Goal: Task Accomplishment & Management: Use online tool/utility

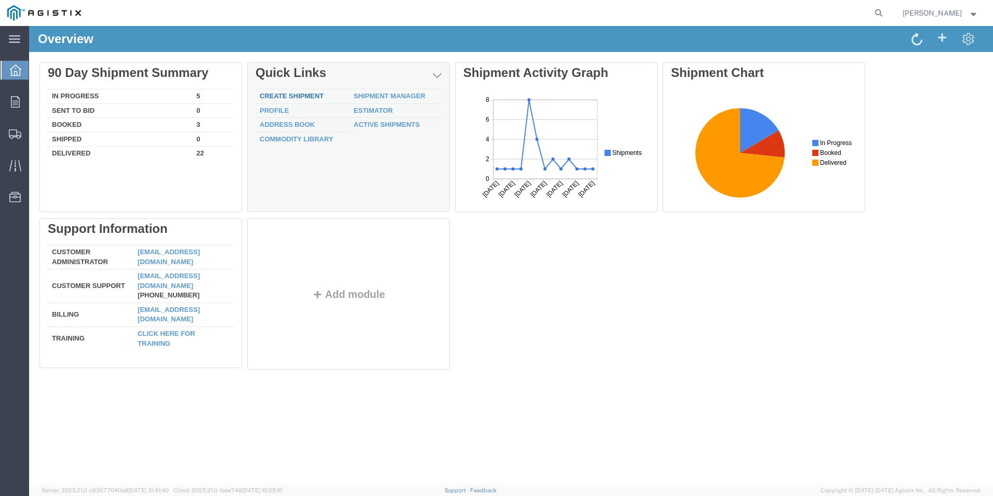
click at [292, 96] on link "Create Shipment" at bounding box center [292, 96] width 64 height 8
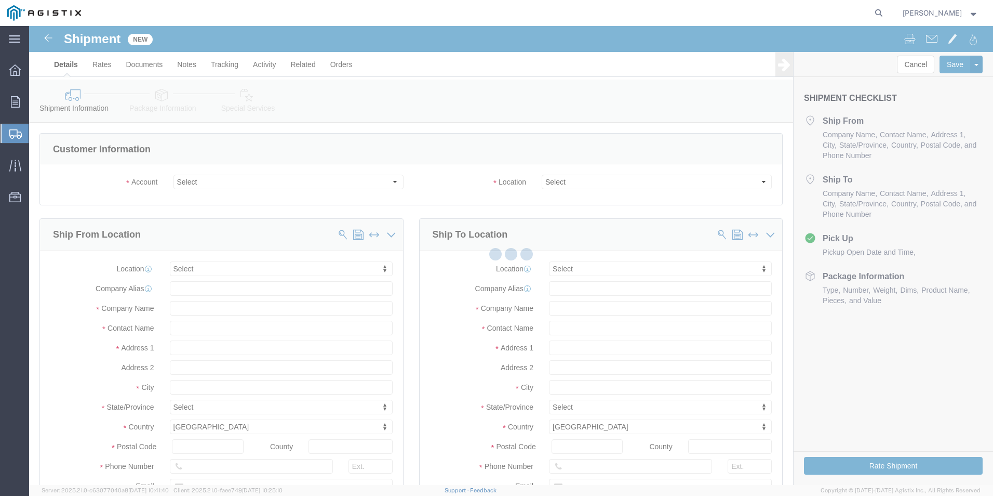
select select
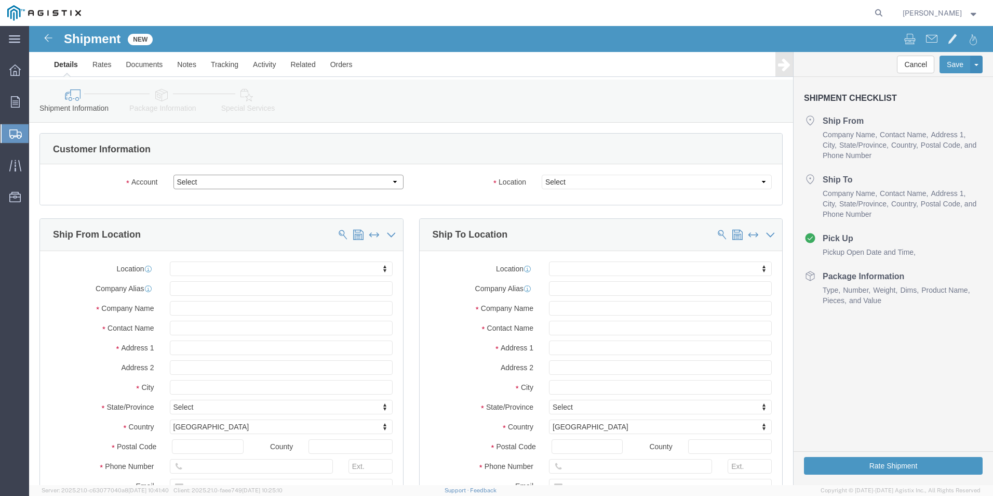
click select "Select PG&E [PERSON_NAME] Ladder Co Inc"
select select "9596"
click select "Select PG&E [PERSON_NAME] Ladder Co Inc"
select select "PURCHORD"
select select
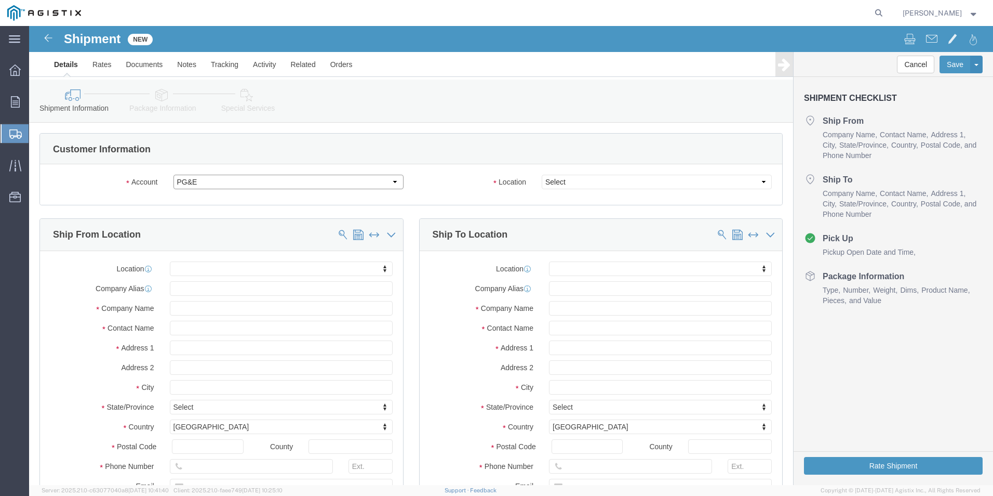
select select
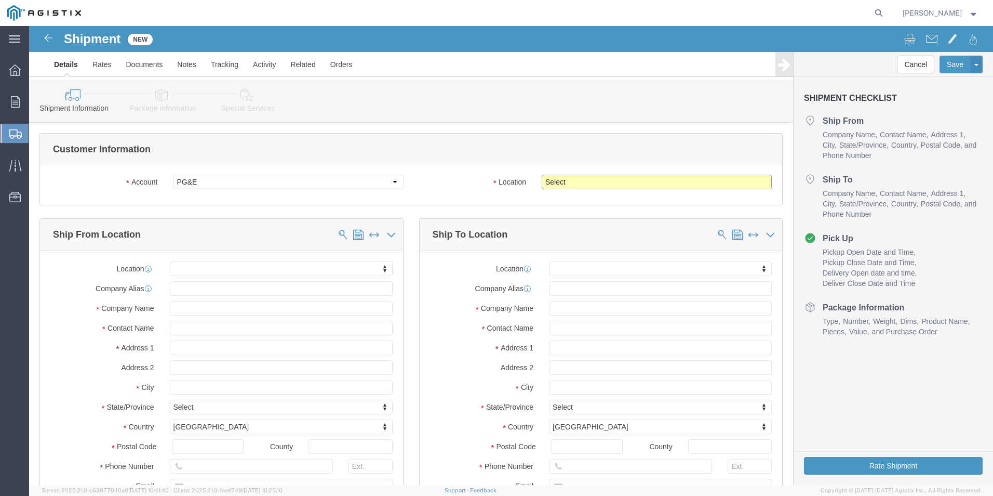
click select "Select All Others [GEOGRAPHIC_DATA] [GEOGRAPHIC_DATA] [GEOGRAPHIC_DATA] [GEOGRA…"
select select "23082"
click select "Select All Others [GEOGRAPHIC_DATA] [GEOGRAPHIC_DATA] [GEOGRAPHIC_DATA] [GEOGRA…"
click input "text"
type input "W"
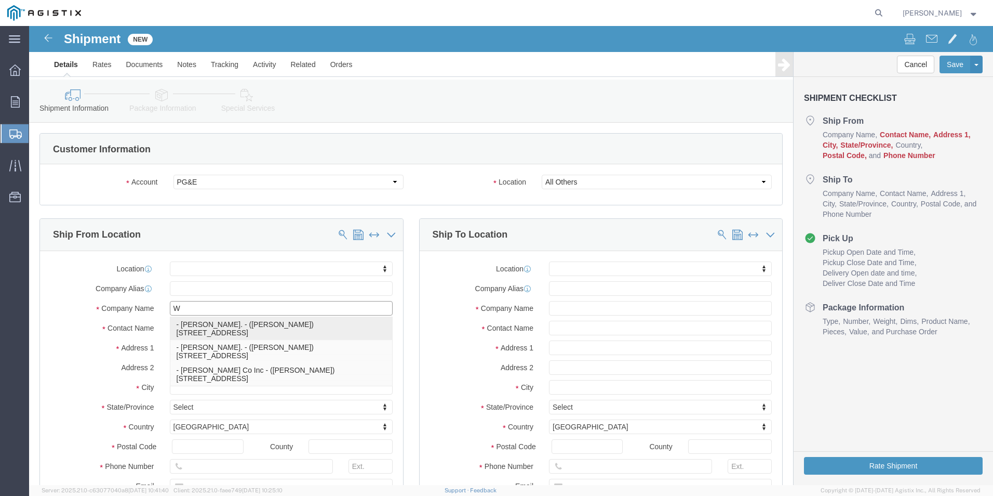
click p "- [PERSON_NAME]. - ([PERSON_NAME]) [STREET_ADDRESS]"
select select
type input "[PERSON_NAME]."
type input "[PERSON_NAME]"
type input "[STREET_ADDRESS]"
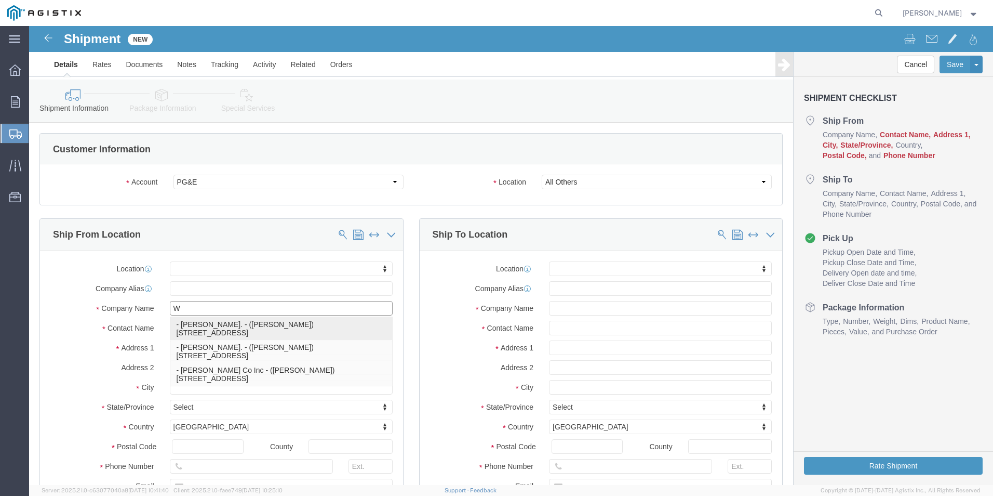
type input "[GEOGRAPHIC_DATA]"
type input "79927"
type input "usa"
select select "[GEOGRAPHIC_DATA]"
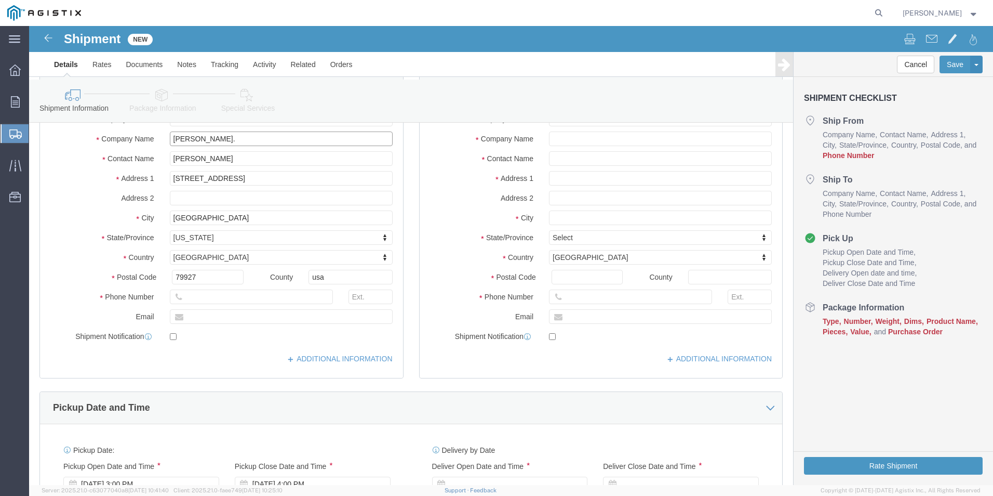
scroll to position [208, 0]
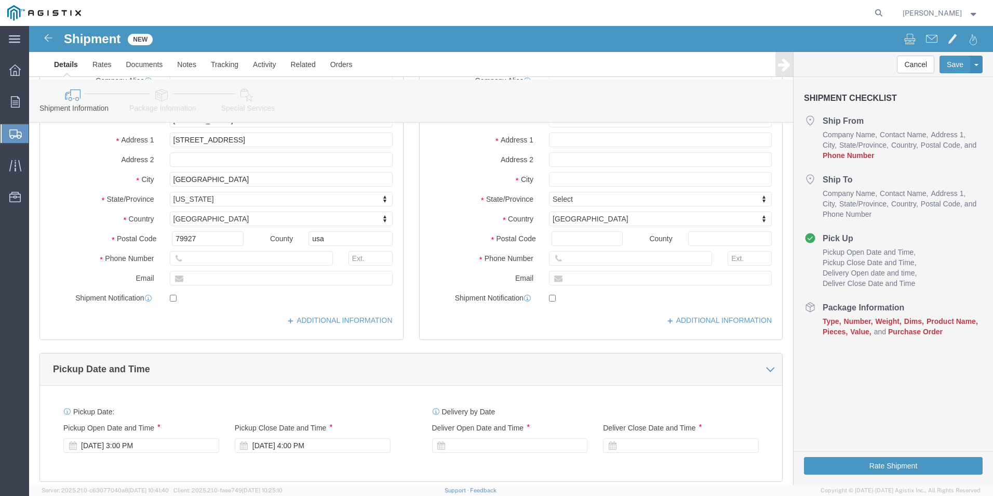
type input "[PERSON_NAME]."
click input "text"
type input "[PHONE_NUMBER]"
click input "text"
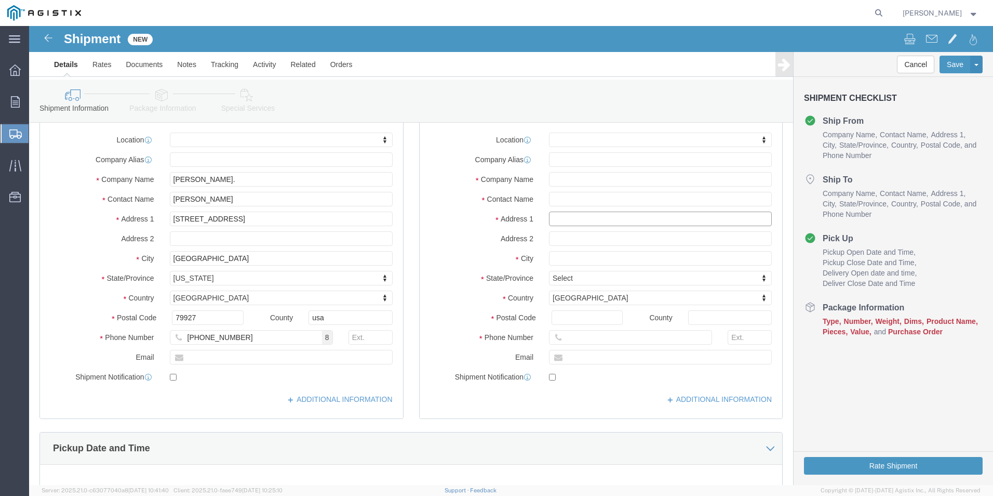
scroll to position [104, 0]
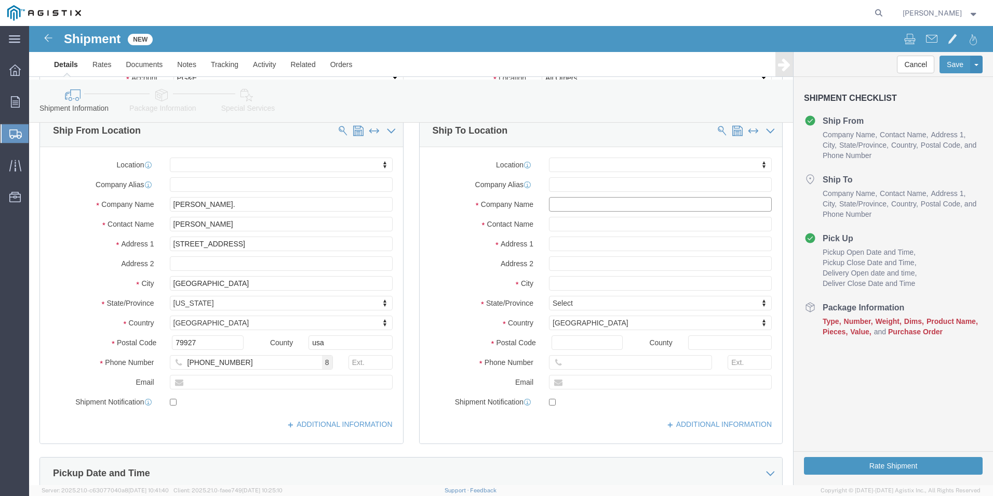
click input "text"
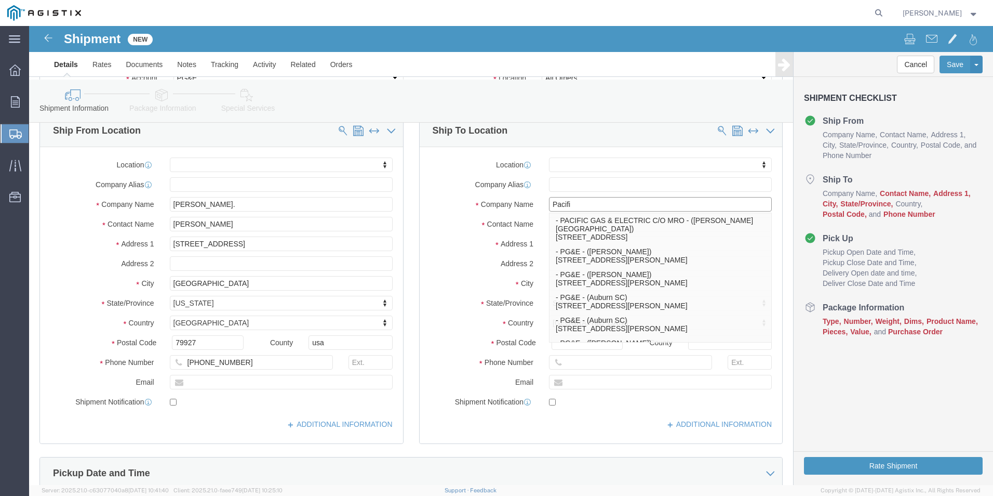
type input "Pacific"
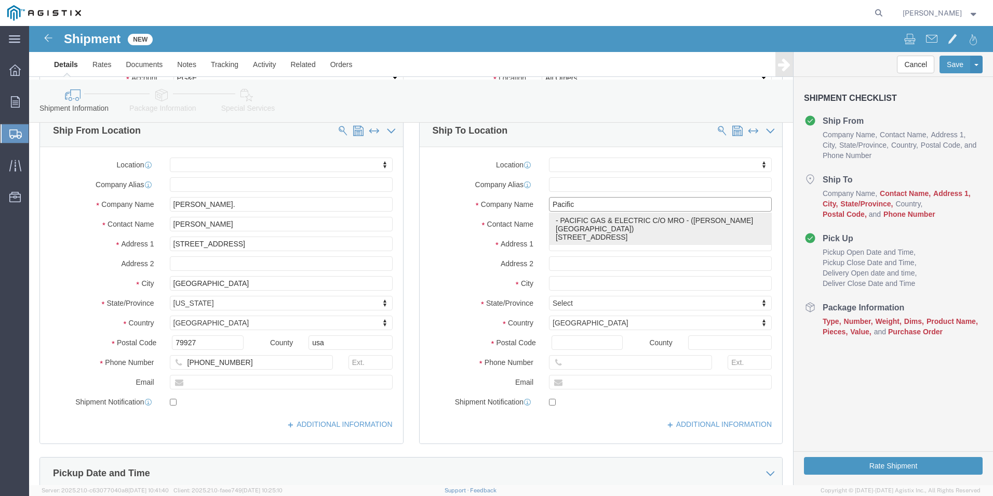
click p "- PACIFIC GAS & ELECTRIC C/O MRO - ([PERSON_NAME][GEOGRAPHIC_DATA]) [STREET_ADD…"
select select
type input "PACIFIC GAS & ELECTRIC C/O MRO"
type input "[PERSON_NAME]"
type input "[STREET_ADDRESS]"
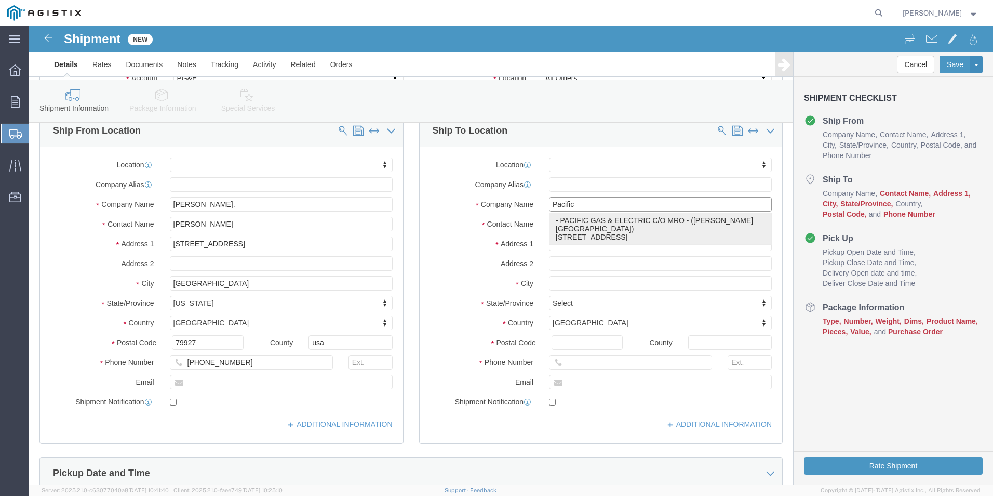
type input "STOCKTON"
type input "95204"
type input "9253354060"
select select "CA"
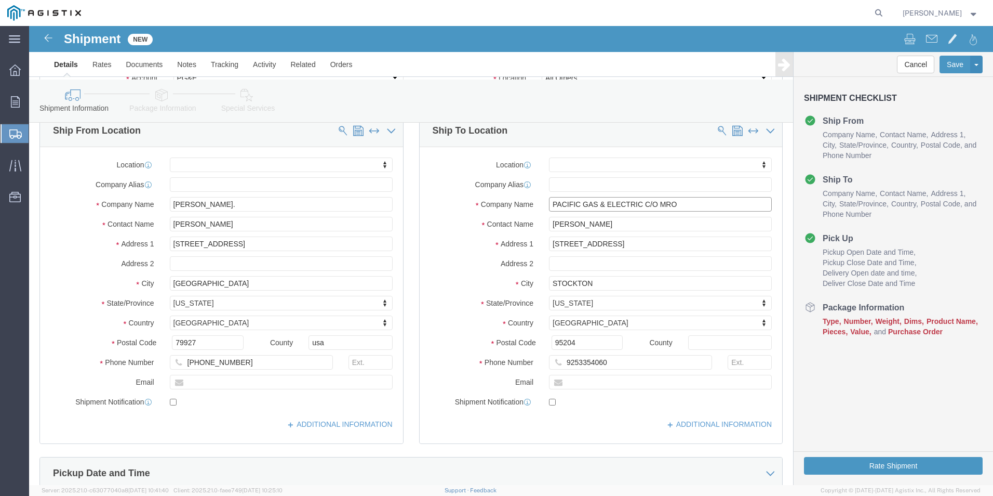
type input "PACIFIC GAS & ELECTRIC C/O MRO"
click input "[PERSON_NAME]"
drag, startPoint x: 565, startPoint y: 193, endPoint x: 521, endPoint y: 197, distance: 44.9
click input "[PERSON_NAME]"
type input "[PERSON_NAME]"
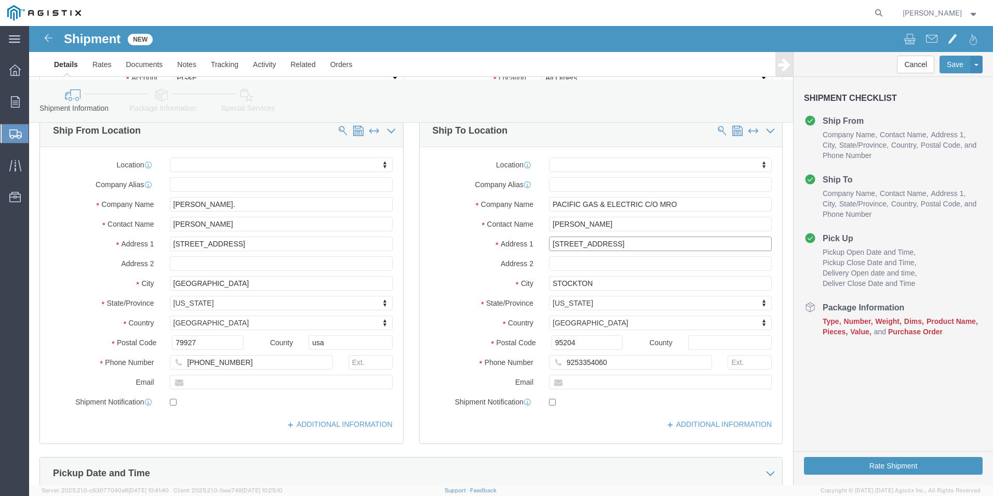
type input "[STREET_ADDRESS]"
select select
drag, startPoint x: 562, startPoint y: 258, endPoint x: 518, endPoint y: 256, distance: 43.2
click input "STOCKTON"
type input "San [PERSON_NAME]"
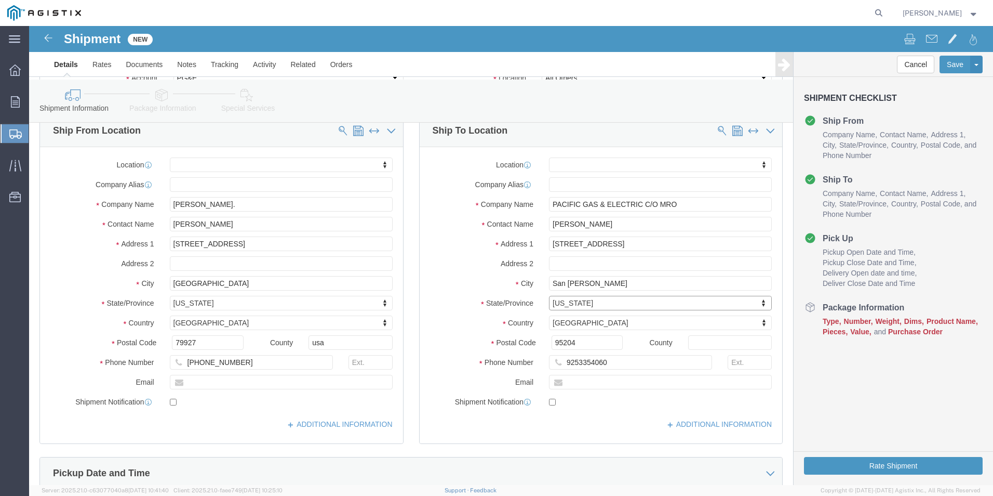
select select
drag, startPoint x: 546, startPoint y: 316, endPoint x: 511, endPoint y: 318, distance: 35.4
click div "95204"
type input "94070"
select select
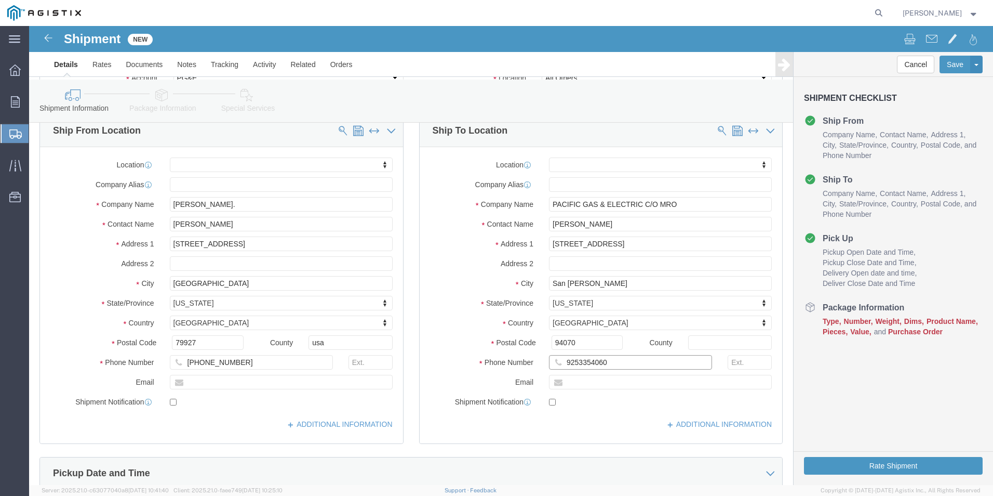
drag, startPoint x: 574, startPoint y: 341, endPoint x: 531, endPoint y: 345, distance: 42.8
click div "9253354060"
click input "800-743-"
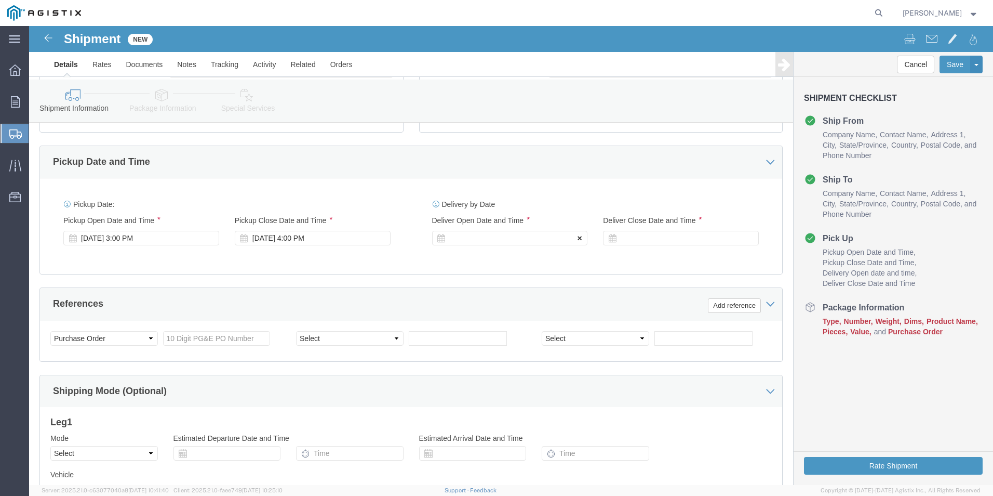
scroll to position [416, 0]
type input "[PHONE_NUMBER]"
click div "[DATE] 3:00 PM"
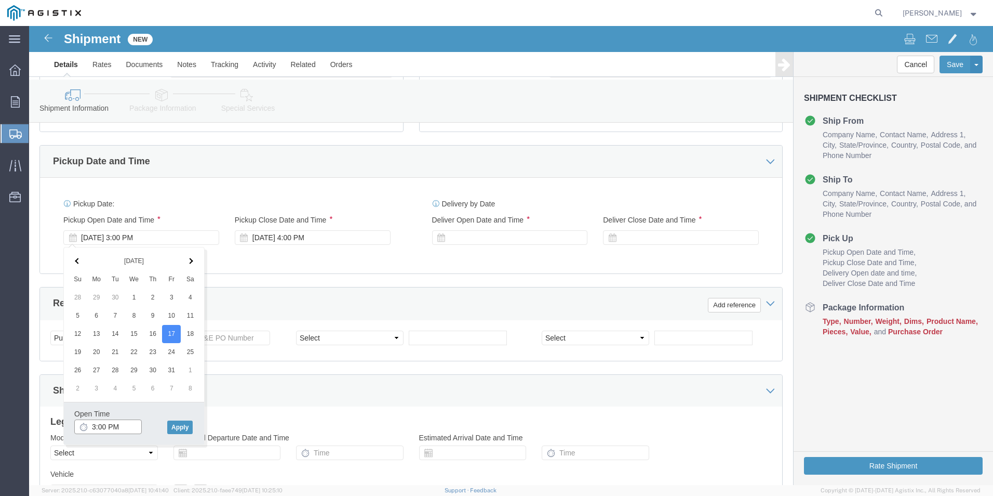
click input "3:00 PM"
drag, startPoint x: 78, startPoint y: 399, endPoint x: 100, endPoint y: 396, distance: 22.0
click input "7:00 PM"
type input "7:am PM"
click button "Apply"
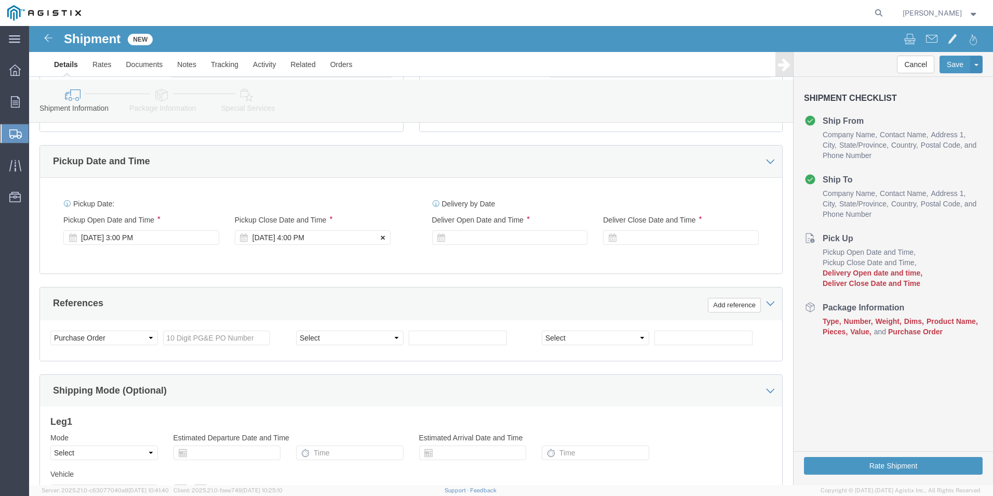
click icon
drag, startPoint x: 347, startPoint y: 212, endPoint x: 295, endPoint y: 214, distance: 52.0
click div
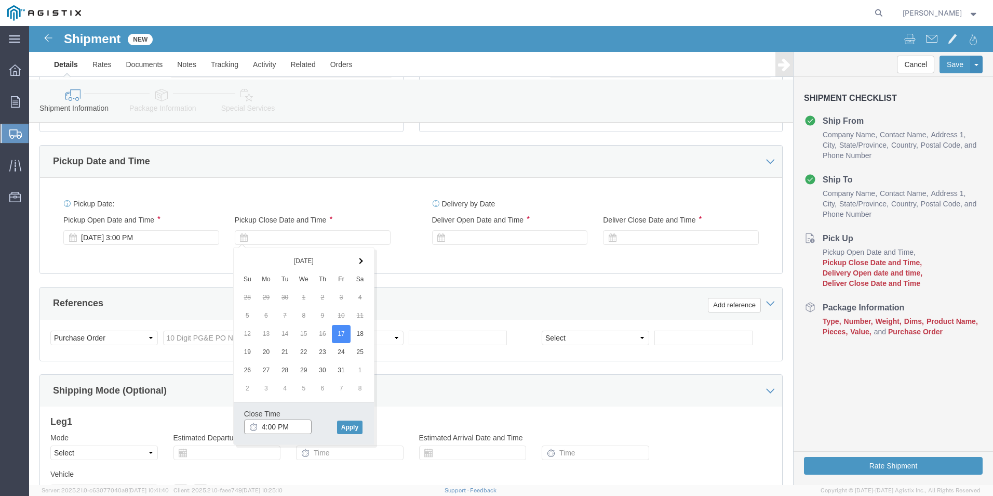
click input "4:00 PM"
click div
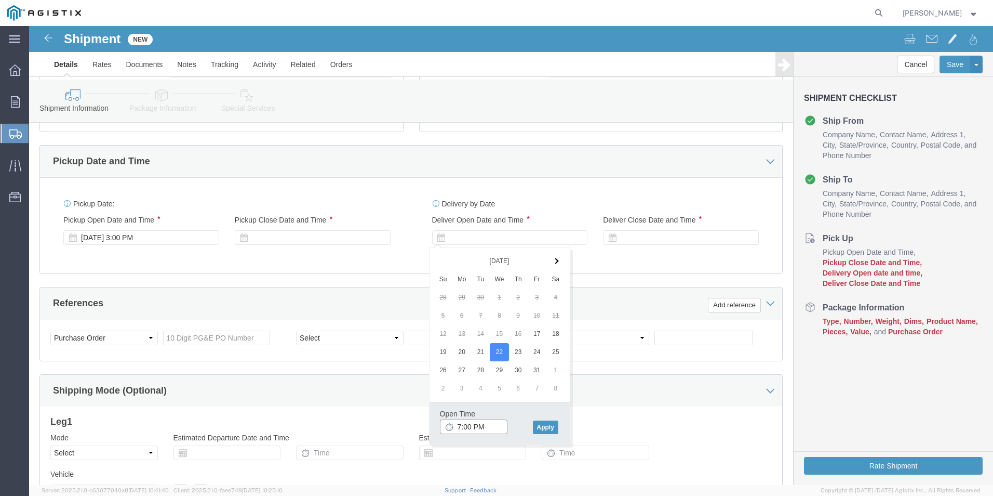
drag, startPoint x: 446, startPoint y: 401, endPoint x: 443, endPoint y: 411, distance: 10.7
click input "7:00 PM"
type input "7:am PM"
click button "Apply"
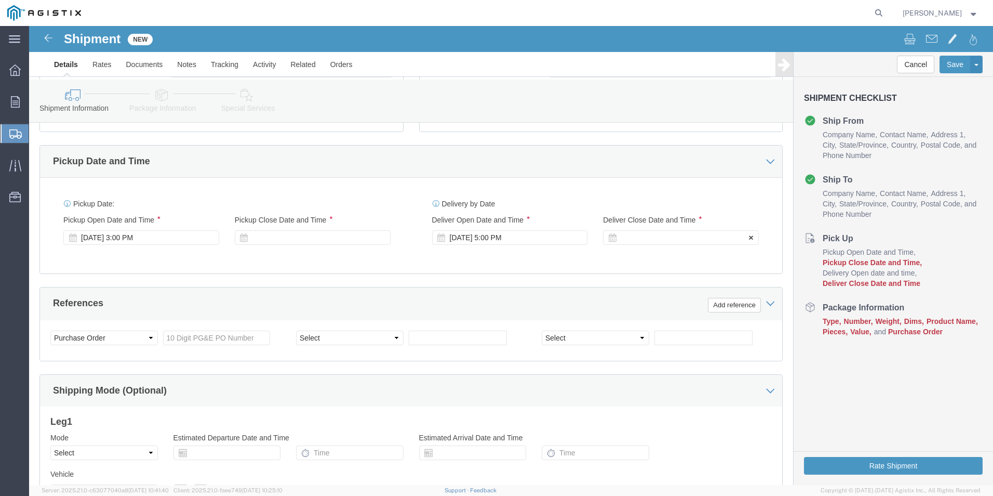
click div
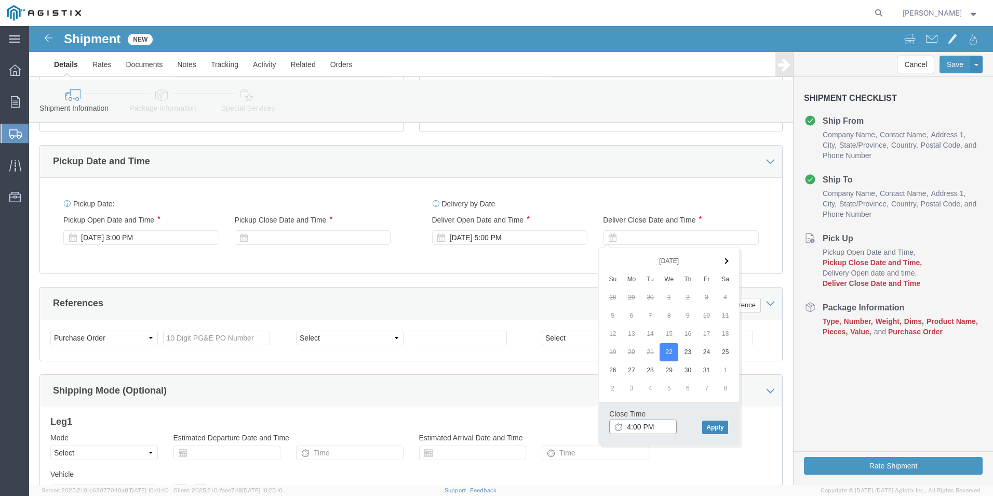
type input "4:00 PM"
click button "Apply"
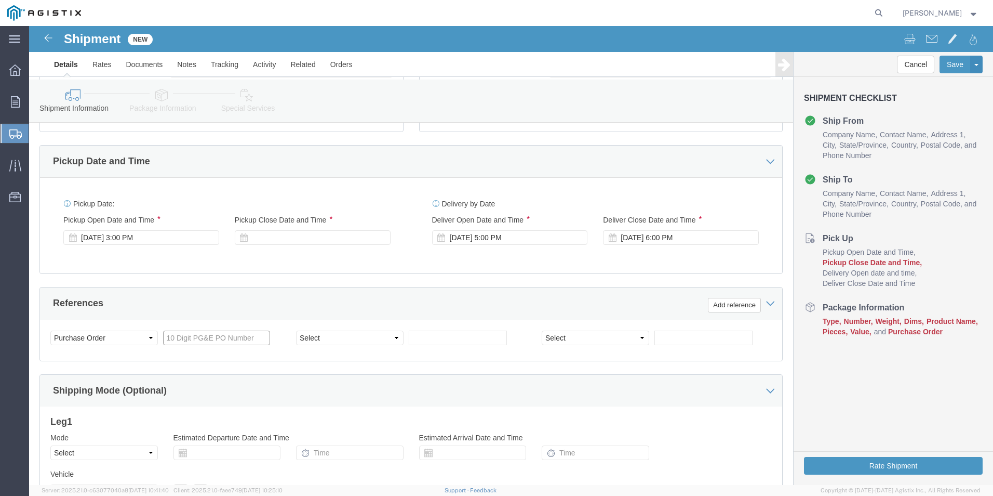
click input "text"
paste input "2701256227"
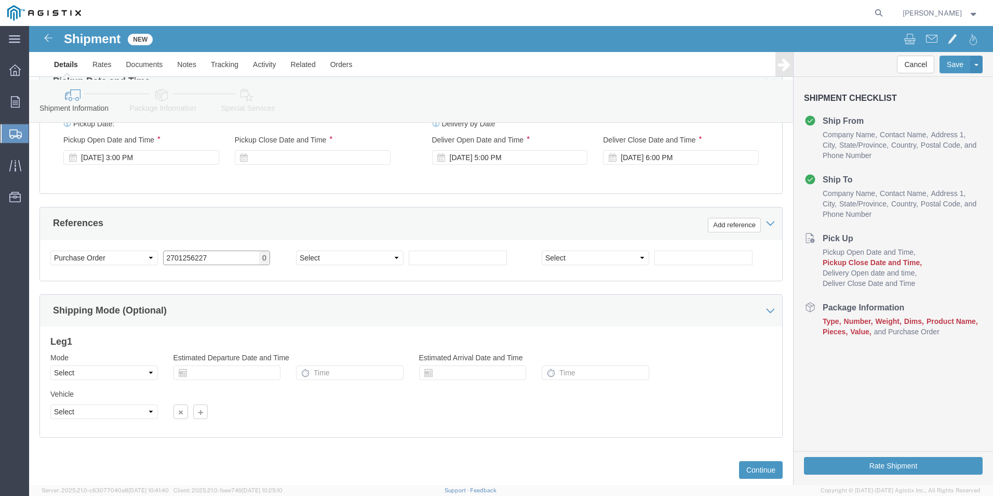
scroll to position [521, 0]
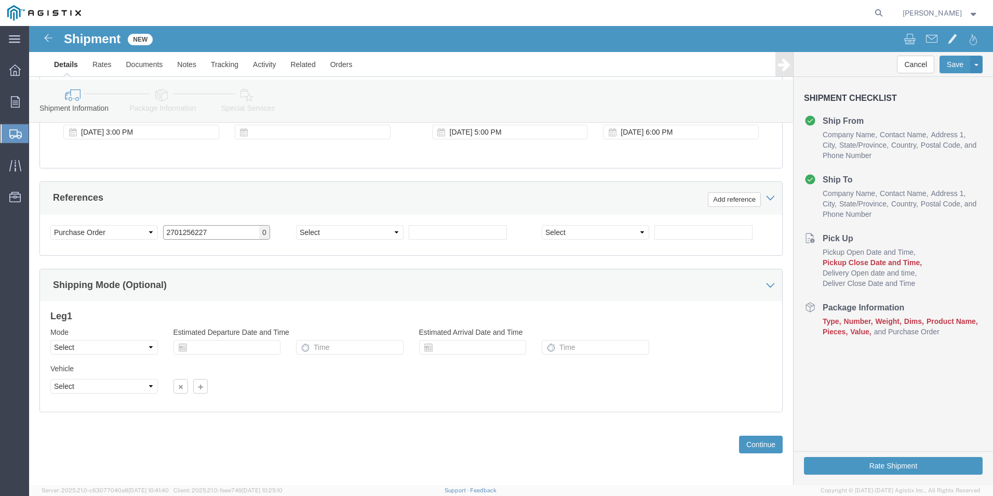
type input "2701256227"
click div "Mode Select Air Less than Truckload Multi-Leg Ocean Freight Rail Small Parcel T…"
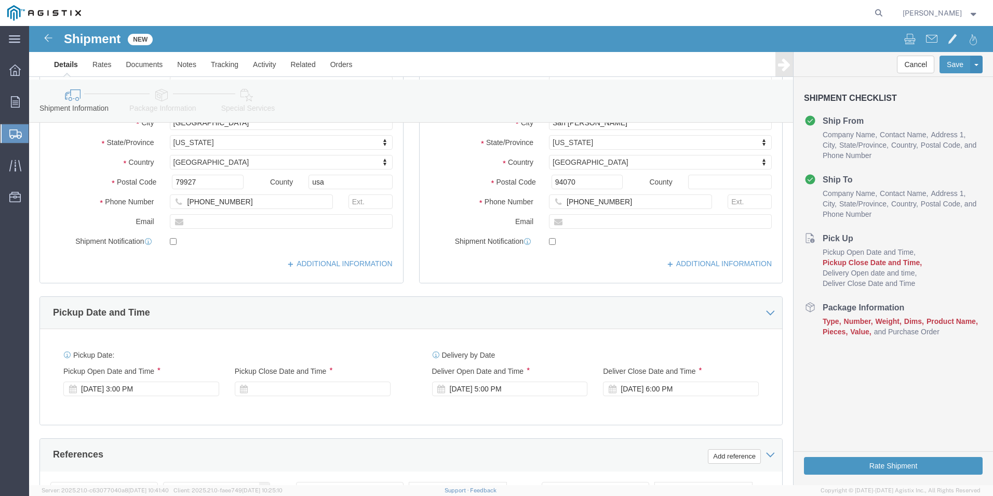
scroll to position [261, 0]
click div
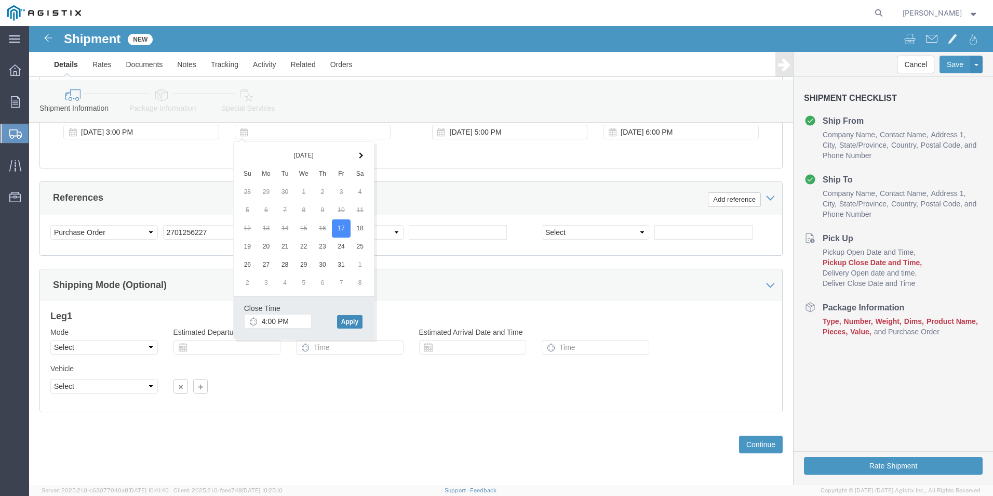
click button "Apply"
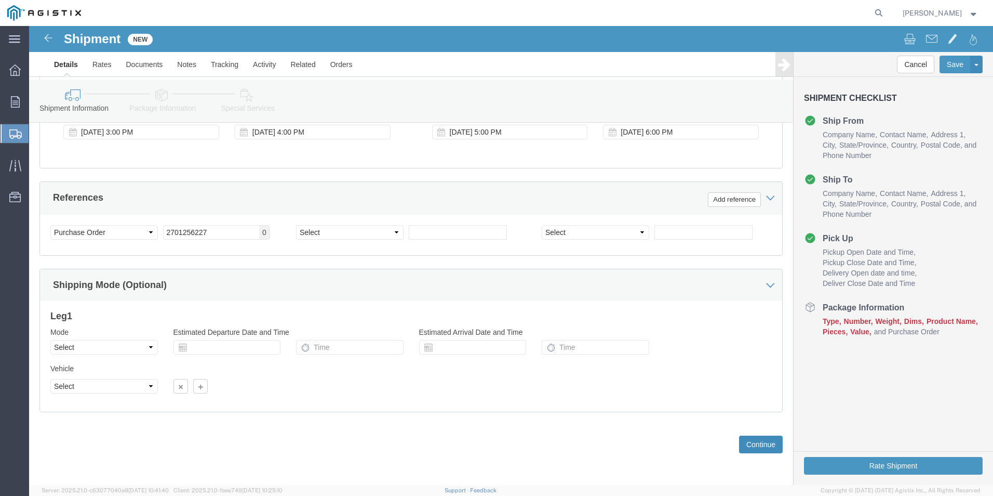
click button "Continue"
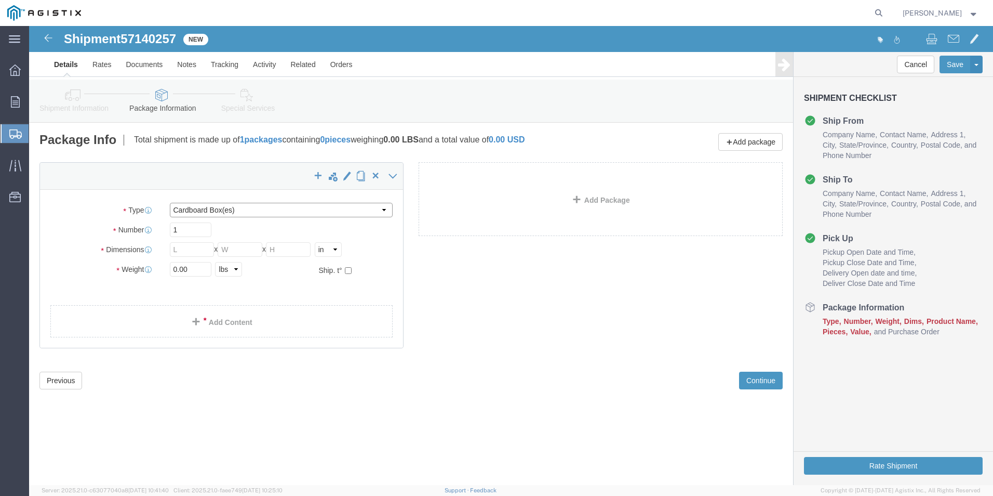
click select "Select Bulk Bundle(s) Cardboard Box(es) Carton(s) Crate(s) Drum(s) (Fiberboard)…"
select select "YRPK"
click select "Select Bulk Bundle(s) Cardboard Box(es) Carton(s) Crate(s) Drum(s) (Fiberboard)…"
click input "1"
click input "text"
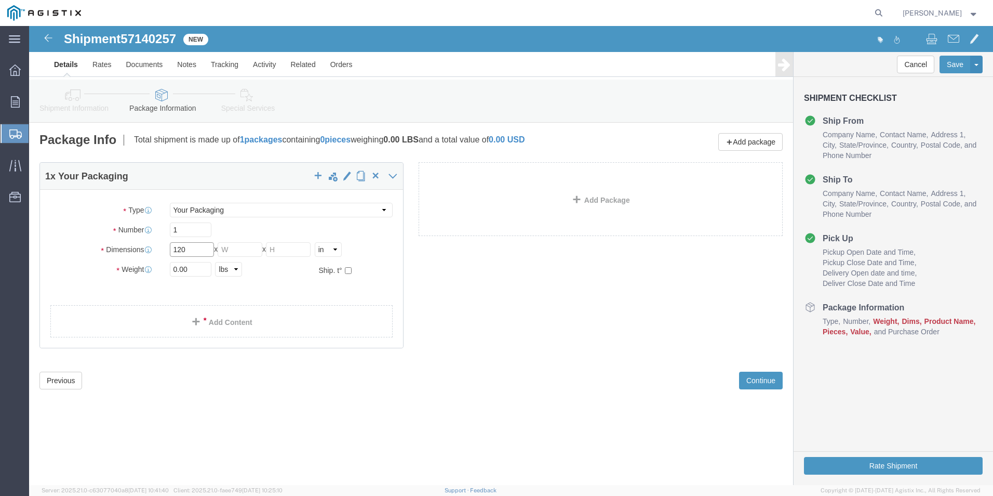
type input "120"
type input "15"
type input "12"
type input "24"
click div "1 x Your Packaging Package Type Select Bulk Bundle(s) Cardboard Box(es) Carton(…"
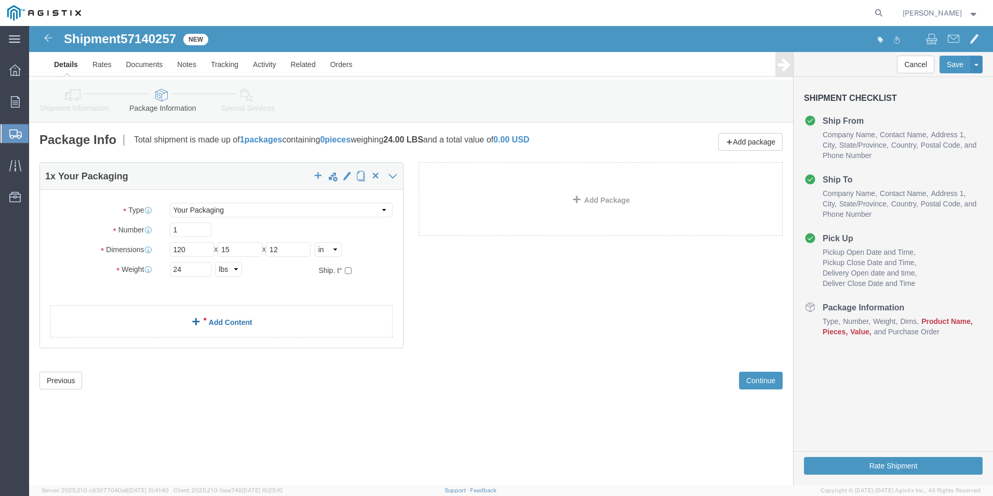
click link "Add Content"
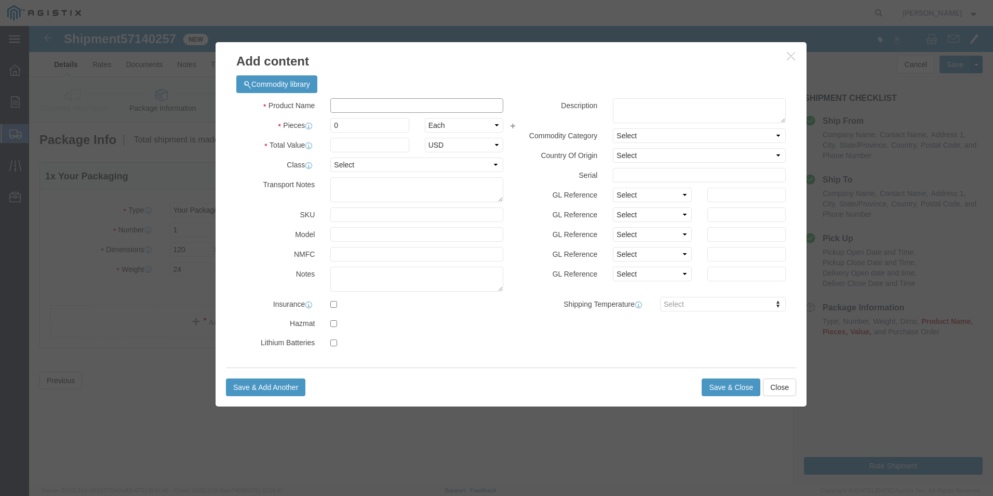
click input "text"
type input "ladder"
type input "176.20"
drag, startPoint x: 322, startPoint y: 100, endPoint x: 301, endPoint y: 99, distance: 20.8
click input "0"
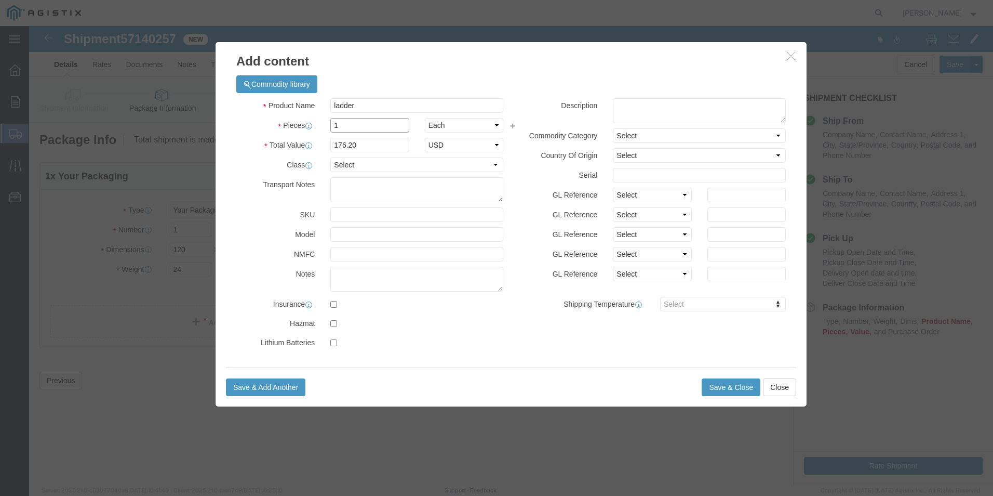
type input "1"
type input "176.2"
click button "Save & Close"
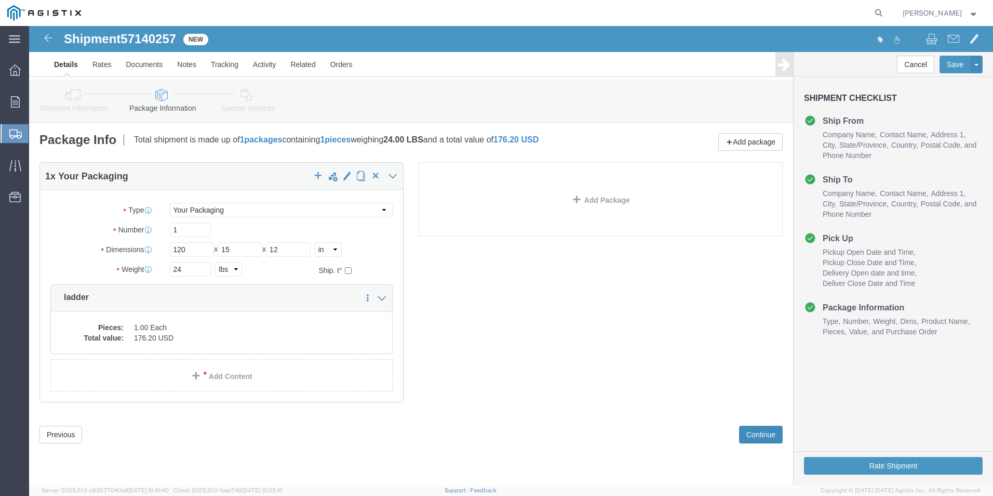
click button "Continue"
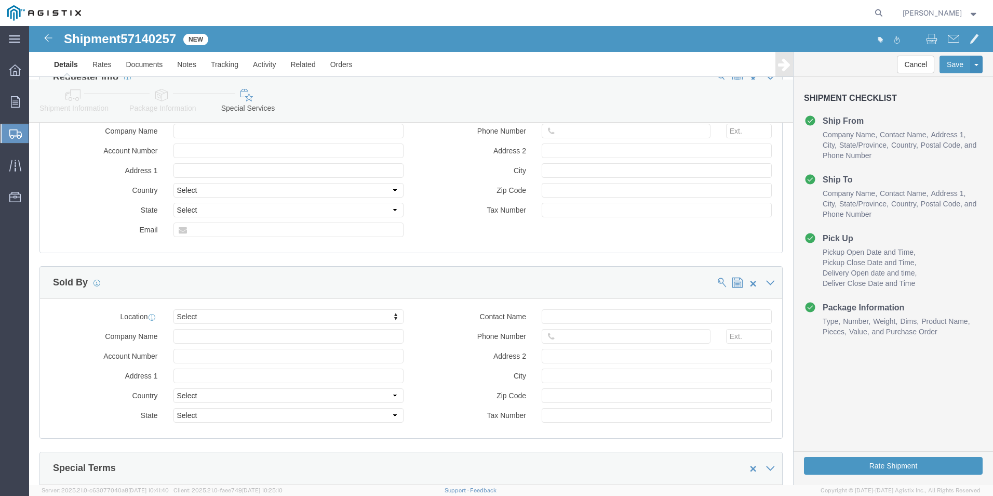
scroll to position [623, 0]
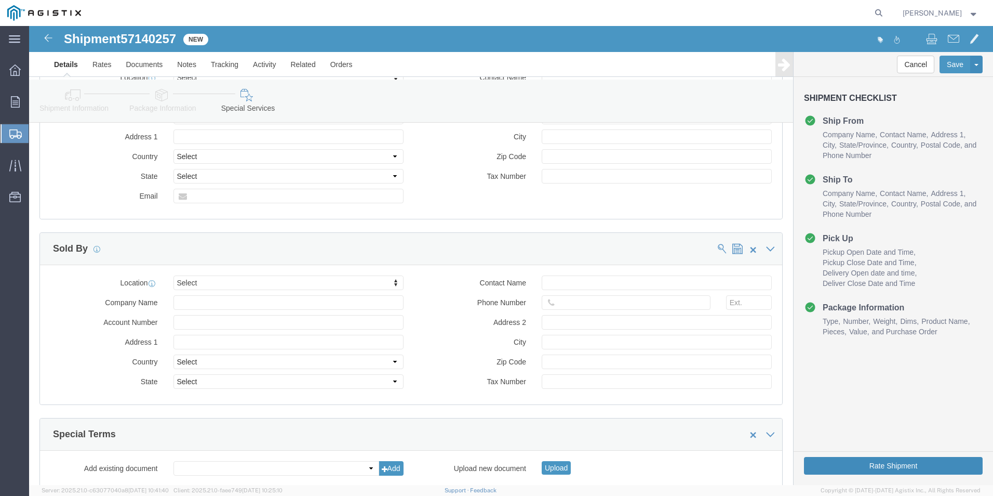
click button "Rate Shipment"
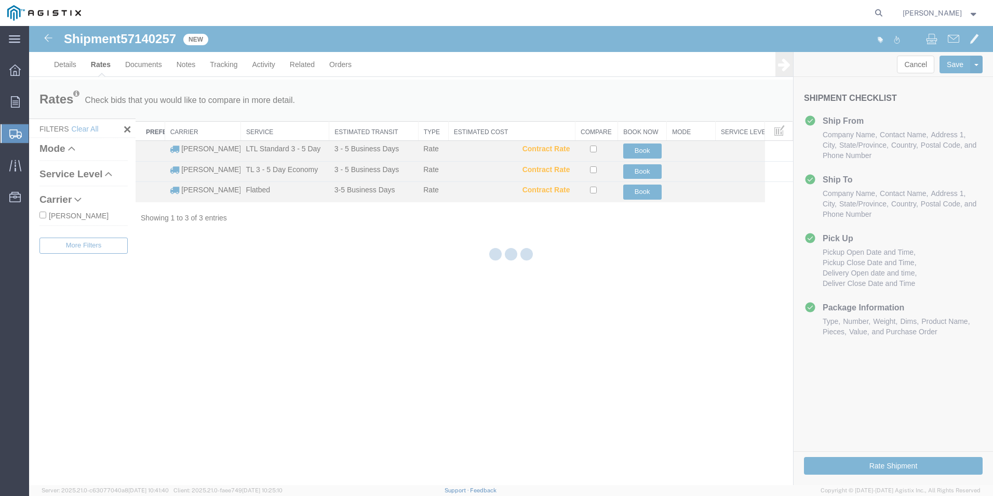
scroll to position [0, 0]
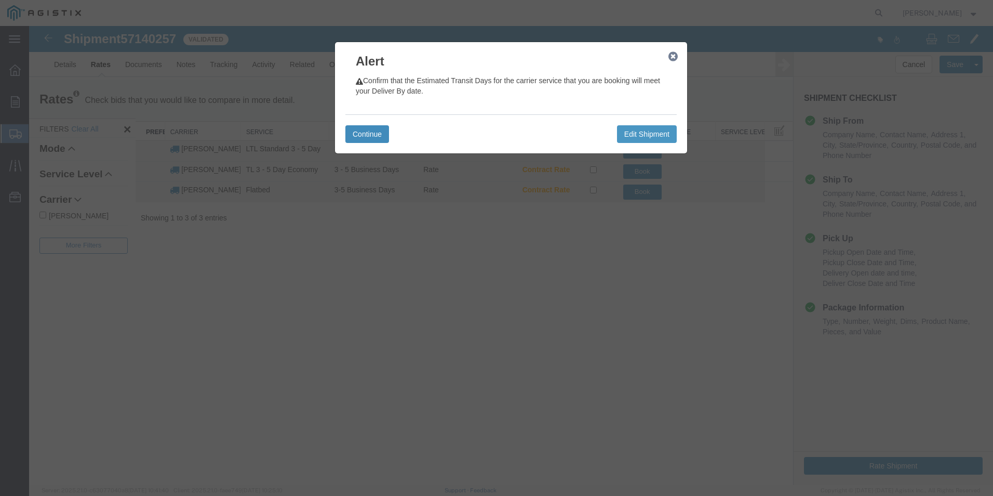
click at [372, 136] on button "Continue" at bounding box center [367, 134] width 44 height 18
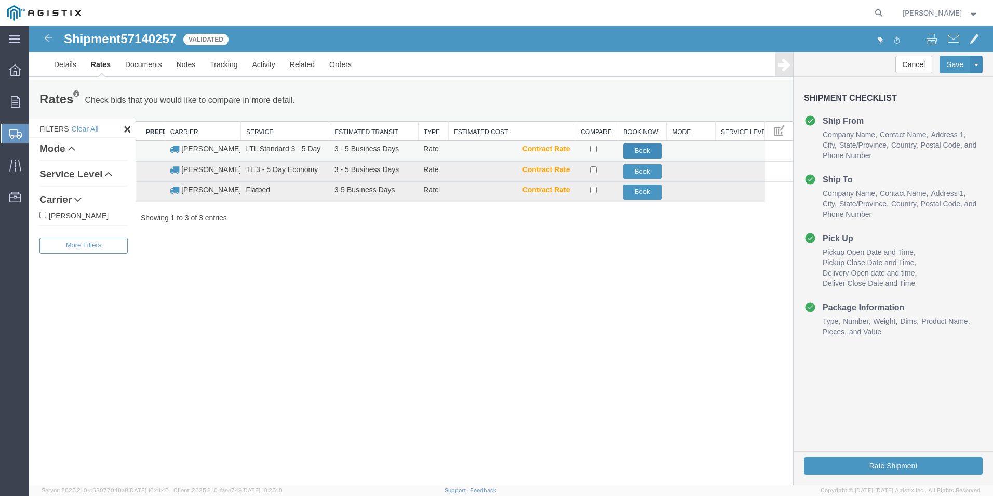
click at [642, 150] on button "Book" at bounding box center [642, 150] width 38 height 15
